Goal: Transaction & Acquisition: Purchase product/service

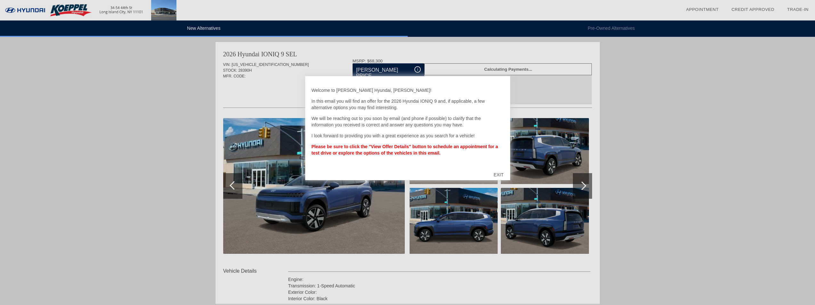
click at [498, 174] on div "EXIT" at bounding box center [498, 174] width 23 height 19
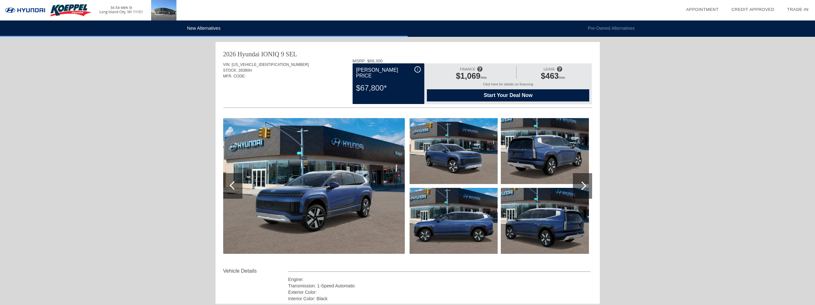
click at [551, 75] on span "$463" at bounding box center [550, 75] width 18 height 9
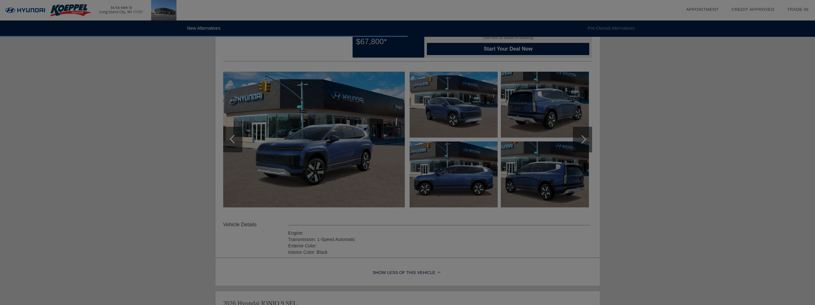
scroll to position [64, 0]
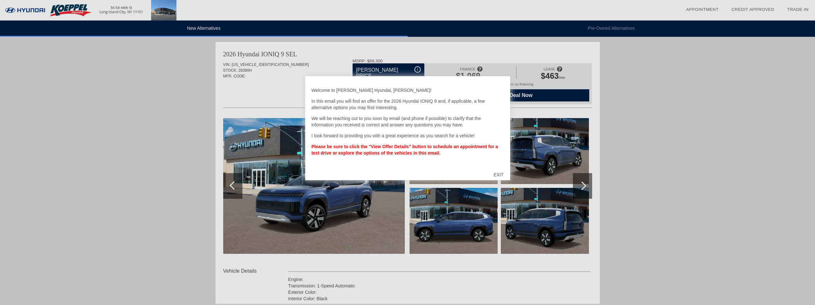
click at [634, 139] on div at bounding box center [407, 152] width 815 height 305
click at [494, 171] on div "EXIT" at bounding box center [498, 174] width 23 height 19
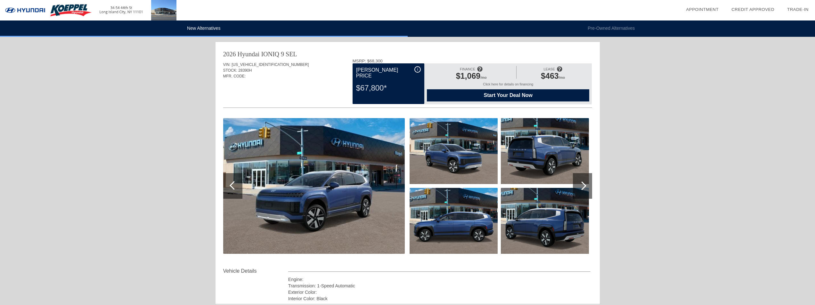
click at [456, 100] on div "Start Your Deal Now" at bounding box center [508, 95] width 162 height 12
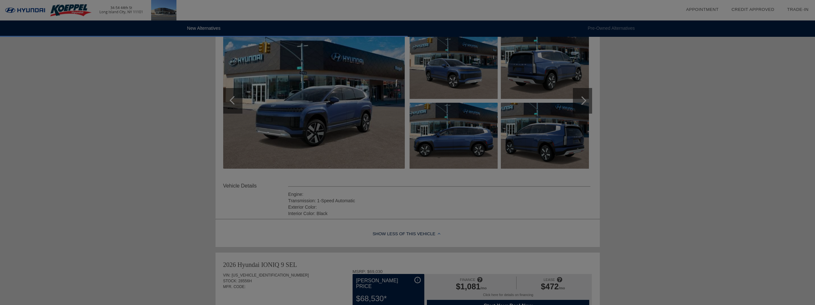
scroll to position [128, 0]
